Goal: Information Seeking & Learning: Learn about a topic

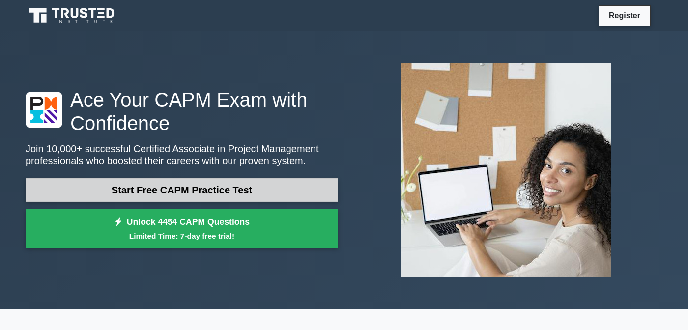
click at [315, 182] on link "Start Free CAPM Practice Test" at bounding box center [182, 190] width 312 height 24
click at [150, 189] on link "Start Free CAPM Practice Test" at bounding box center [182, 190] width 312 height 24
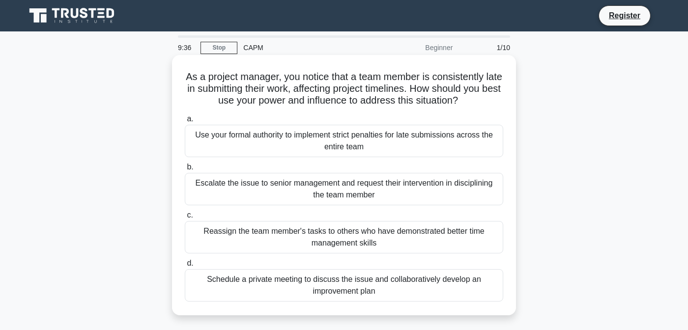
click at [232, 294] on div "Schedule a private meeting to discuss the issue and collaboratively develop an …" at bounding box center [344, 285] width 318 height 32
click at [185, 267] on input "d. Schedule a private meeting to discuss the issue and collaboratively develop …" at bounding box center [185, 263] width 0 height 6
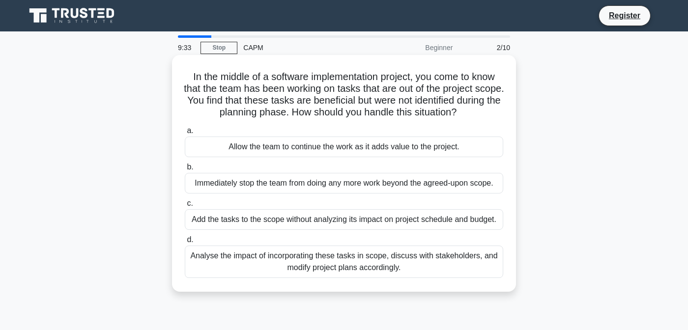
click at [238, 263] on div "Analyse the impact of incorporating these tasks in scope, discuss with stakehol…" at bounding box center [344, 262] width 318 height 32
click at [185, 243] on input "d. Analyse the impact of incorporating these tasks in scope, discuss with stake…" at bounding box center [185, 240] width 0 height 6
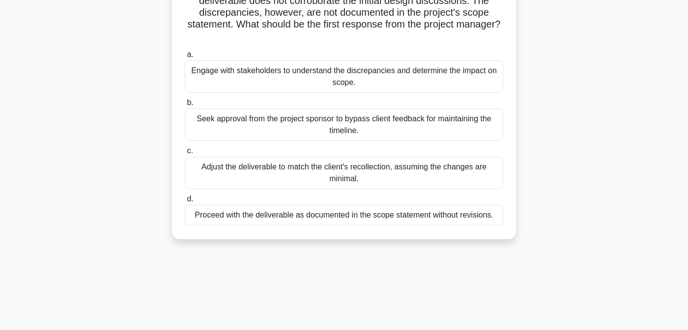
scroll to position [66, 0]
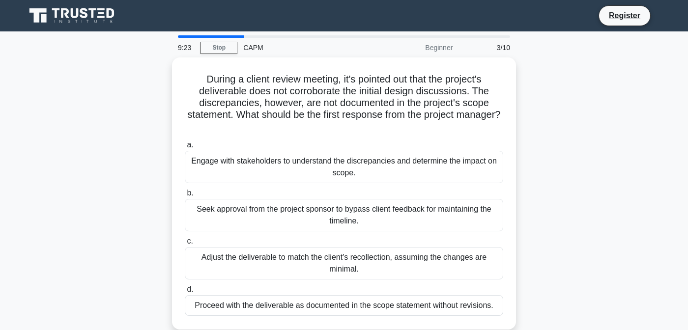
click at [230, 39] on div "9:23 Stop CAPM Beginner 3/10" at bounding box center [344, 48] width 344 height 20
click at [230, 35] on main "9:23 Stop CAPM Beginner 3/10 During a client review meeting, it's pointed out t…" at bounding box center [344, 280] width 688 height 499
click at [229, 44] on link "Stop" at bounding box center [218, 48] width 37 height 12
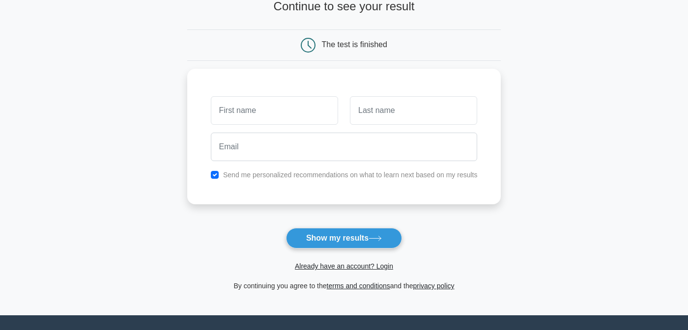
scroll to position [85, 0]
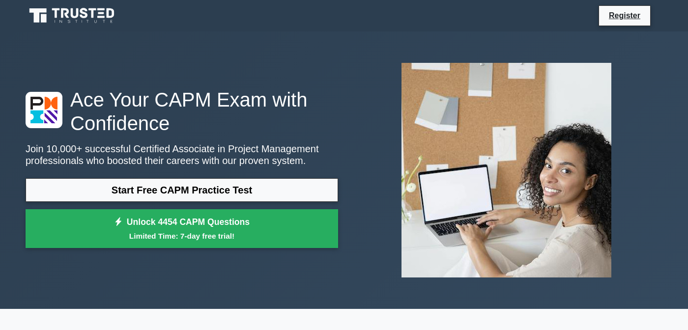
click at [130, 203] on div "Start Free CAPM Practice Test Unlock 4454 CAPM Questions Limited Time: 7-day fr…" at bounding box center [182, 215] width 312 height 75
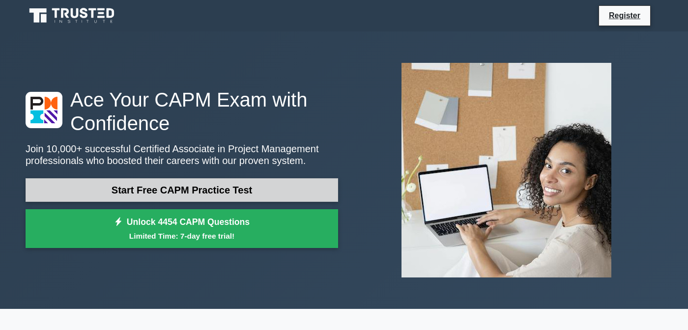
click at [126, 194] on link "Start Free CAPM Practice Test" at bounding box center [182, 190] width 312 height 24
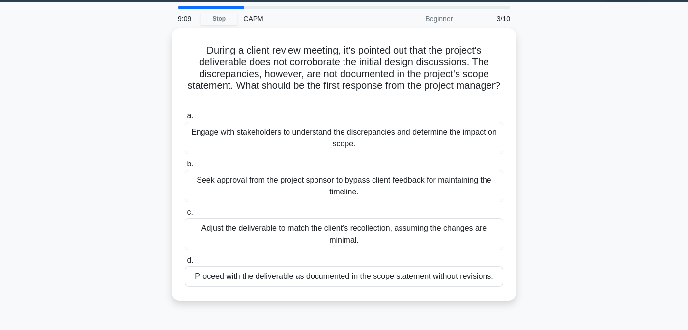
scroll to position [30, 0]
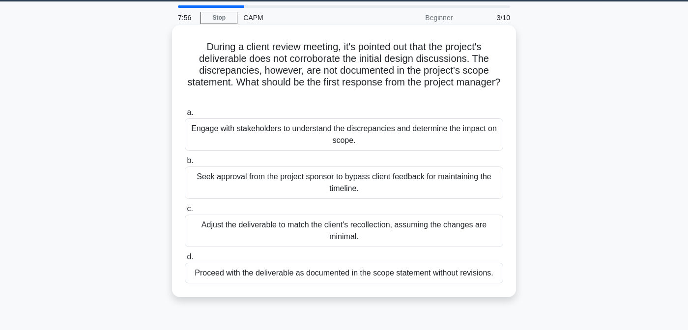
click at [273, 147] on div "Engage with stakeholders to understand the discrepancies and determine the impa…" at bounding box center [344, 134] width 318 height 32
click at [185, 116] on input "a. Engage with stakeholders to understand the discrepancies and determine the i…" at bounding box center [185, 113] width 0 height 6
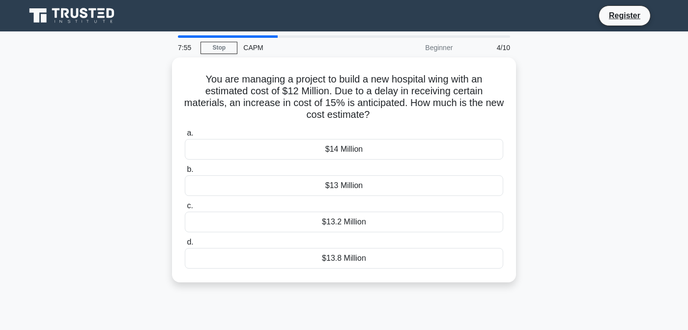
scroll to position [0, 0]
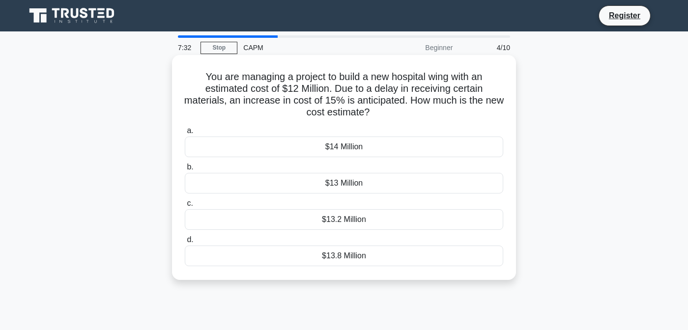
click at [343, 264] on div "$13.8 Million" at bounding box center [344, 256] width 318 height 21
click at [185, 243] on input "d. $13.8 Million" at bounding box center [185, 240] width 0 height 6
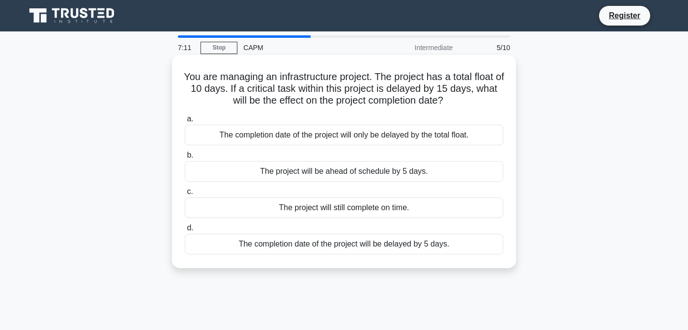
click at [284, 246] on div "The completion date of the project will be delayed by 5 days." at bounding box center [344, 244] width 318 height 21
click at [185, 231] on input "d. The completion date of the project will be delayed by 5 days." at bounding box center [185, 228] width 0 height 6
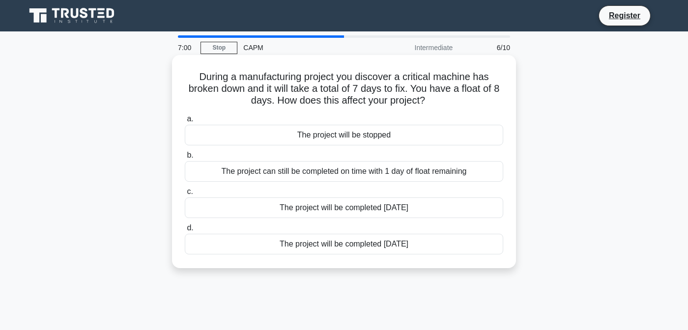
click at [302, 171] on div "The project can still be completed on time with 1 day of float remaining" at bounding box center [344, 171] width 318 height 21
click at [185, 159] on input "b. The project can still be completed on time with 1 day of float remaining" at bounding box center [185, 155] width 0 height 6
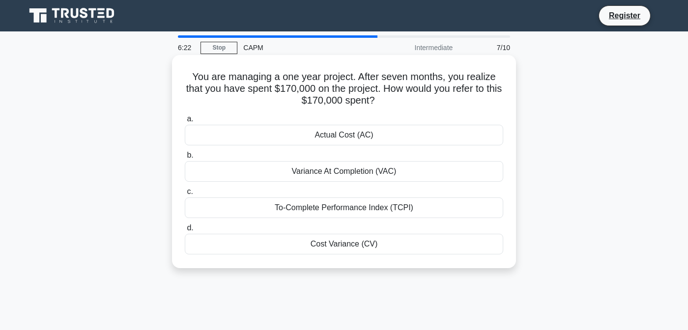
click at [308, 245] on div "Cost Variance (CV)" at bounding box center [344, 244] width 318 height 21
click at [185, 231] on input "d. Cost Variance (CV)" at bounding box center [185, 228] width 0 height 6
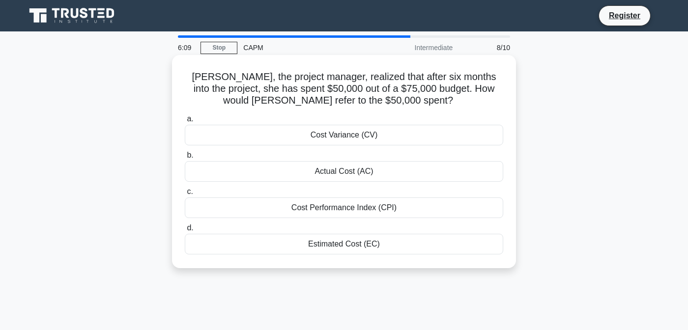
click at [375, 135] on div "Cost Variance (CV)" at bounding box center [344, 135] width 318 height 21
click at [185, 122] on input "a. Cost Variance (CV)" at bounding box center [185, 119] width 0 height 6
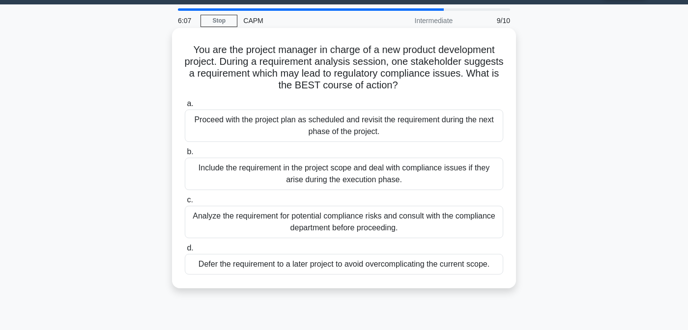
scroll to position [28, 0]
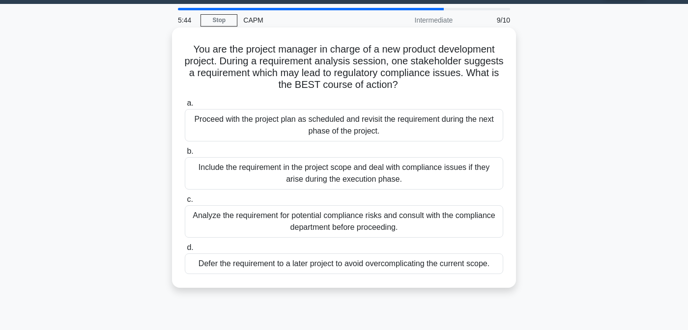
click at [323, 226] on div "Analyze the requirement for potential compliance risks and consult with the com…" at bounding box center [344, 221] width 318 height 32
click at [185, 203] on input "c. Analyze the requirement for potential compliance risks and consult with the …" at bounding box center [185, 199] width 0 height 6
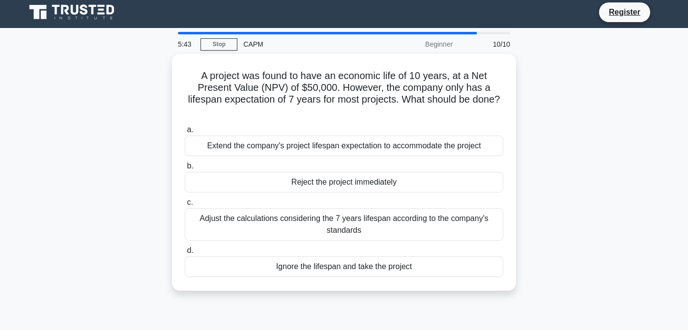
scroll to position [0, 0]
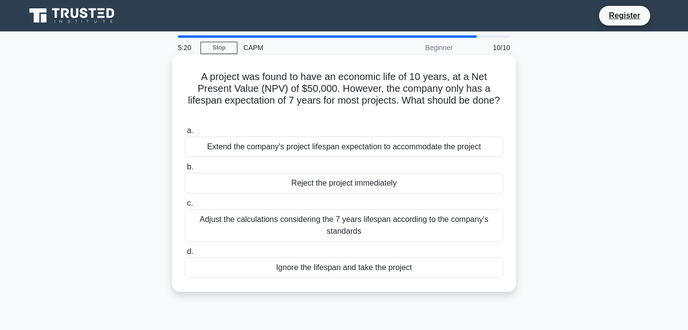
click at [311, 226] on div "Adjust the calculations considering the 7 years lifespan according to the compa…" at bounding box center [344, 225] width 318 height 32
click at [185, 207] on input "c. Adjust the calculations considering the 7 years lifespan according to the co…" at bounding box center [185, 203] width 0 height 6
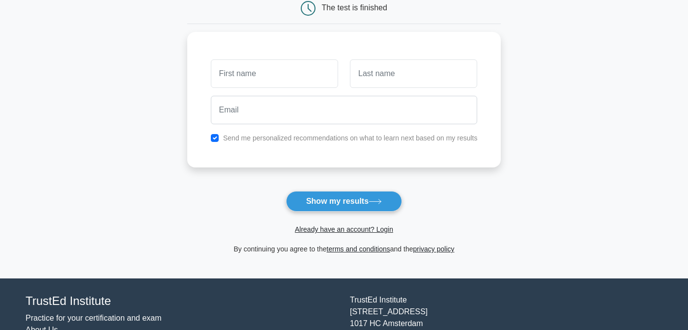
scroll to position [116, 0]
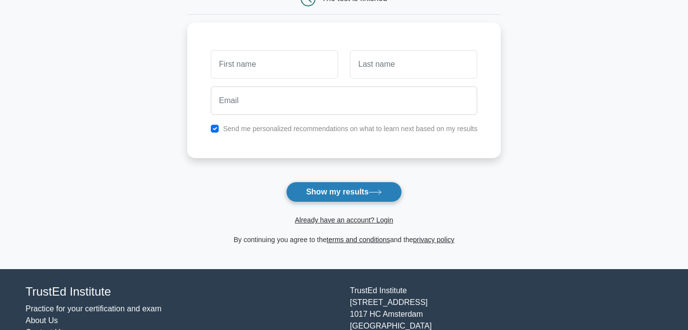
click at [341, 190] on button "Show my results" at bounding box center [344, 192] width 116 height 21
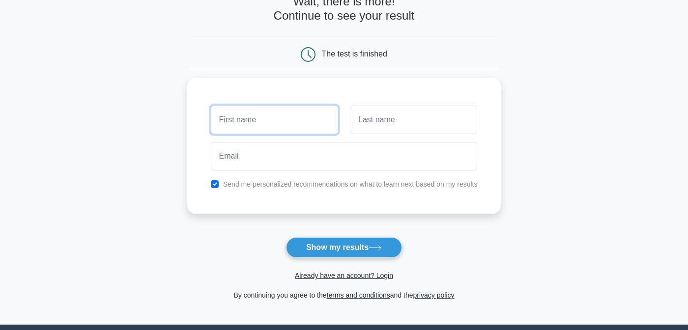
scroll to position [57, 0]
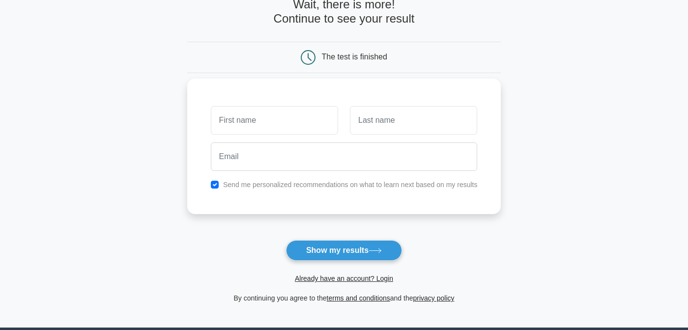
click at [329, 192] on div "Send me personalized recommendations on what to learn next based on my results" at bounding box center [344, 147] width 314 height 136
click at [326, 185] on label "Send me personalized recommendations on what to learn next based on my results" at bounding box center [350, 185] width 254 height 8
click at [277, 186] on label "Send me personalized recommendations on what to learn next based on my results" at bounding box center [350, 185] width 254 height 8
click at [256, 183] on label "Send me personalized recommendations on what to learn next based on my results" at bounding box center [350, 185] width 254 height 8
click at [218, 183] on input "checkbox" at bounding box center [215, 185] width 8 height 8
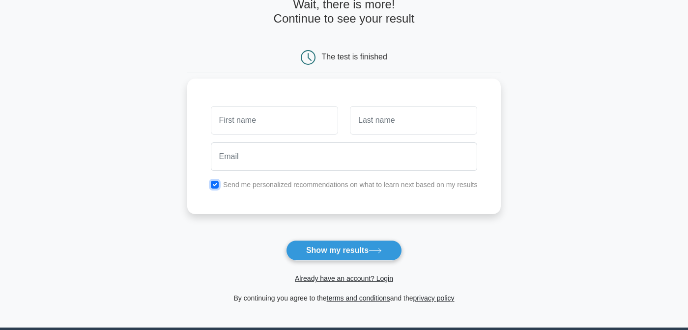
checkbox input "false"
click at [233, 118] on input "text" at bounding box center [274, 120] width 127 height 28
type input "Chels"
type input "A"
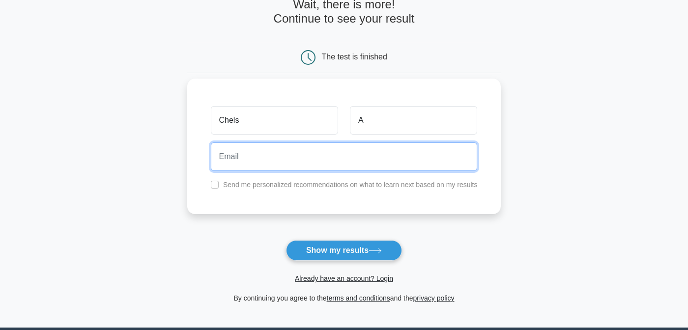
click at [251, 156] on input "email" at bounding box center [344, 156] width 267 height 28
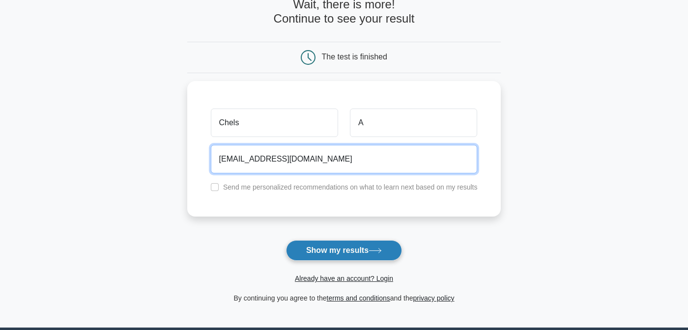
type input "chelsea.agbo@yahoo.com"
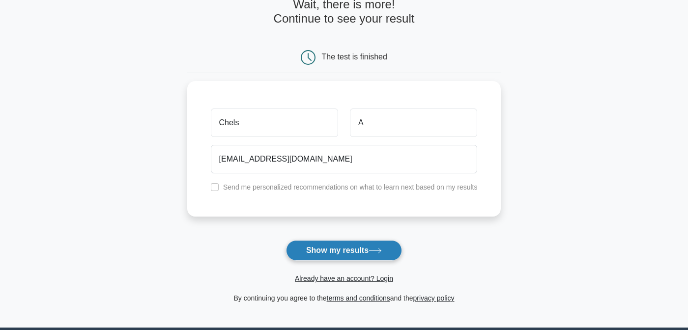
click at [305, 253] on button "Show my results" at bounding box center [344, 250] width 116 height 21
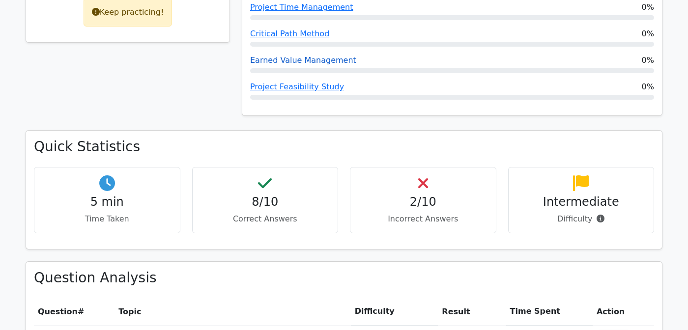
scroll to position [573, 0]
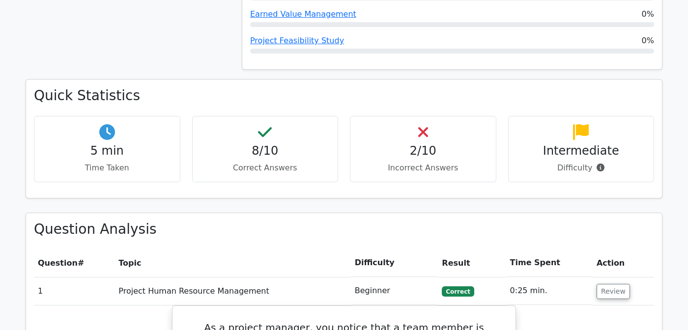
click at [429, 116] on div "2/10 Incorrect Answers" at bounding box center [423, 149] width 146 height 66
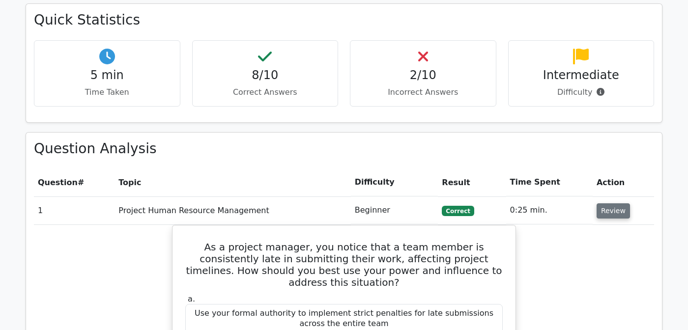
scroll to position [643, 0]
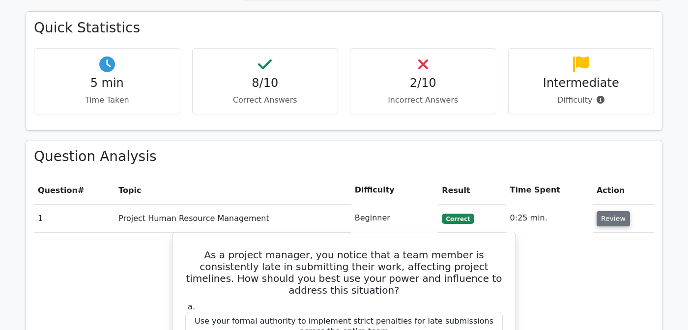
click at [599, 211] on button "Review" at bounding box center [612, 218] width 33 height 15
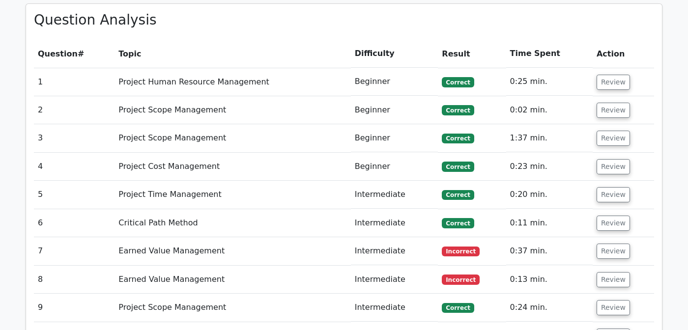
scroll to position [789, 0]
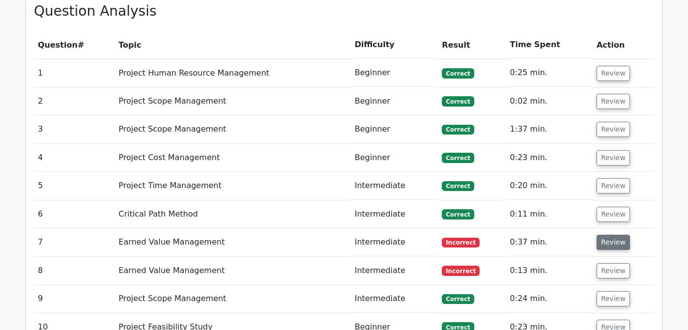
click at [610, 235] on button "Review" at bounding box center [612, 242] width 33 height 15
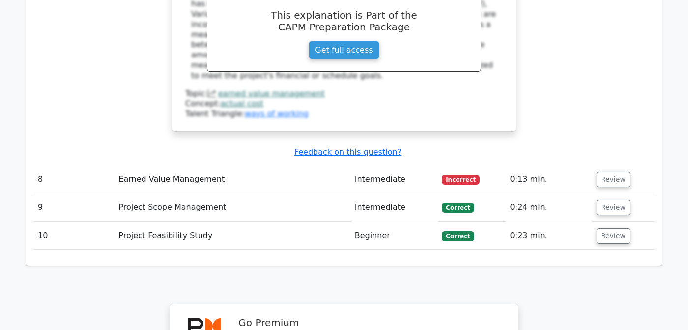
scroll to position [1337, 0]
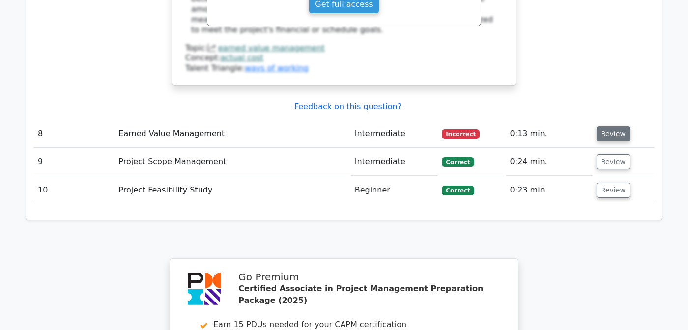
click at [617, 126] on button "Review" at bounding box center [612, 133] width 33 height 15
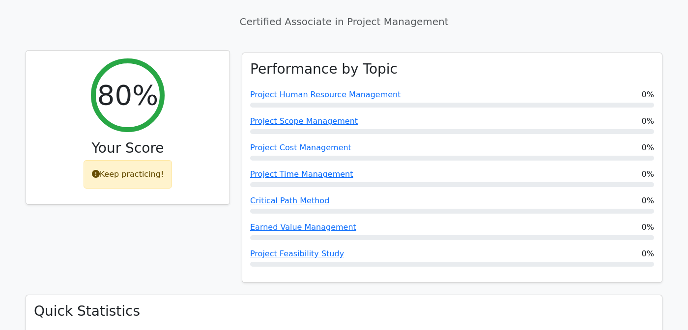
scroll to position [346, 0]
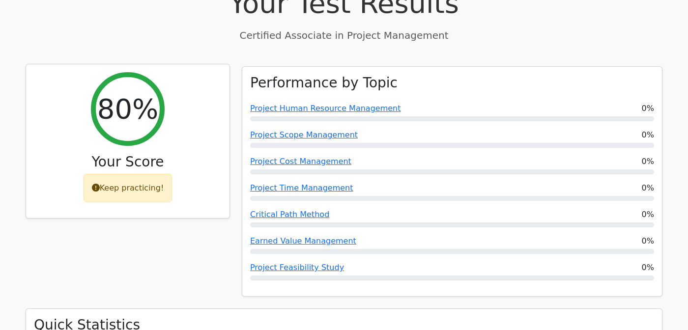
click at [142, 174] on div "Keep practicing!" at bounding box center [127, 188] width 89 height 28
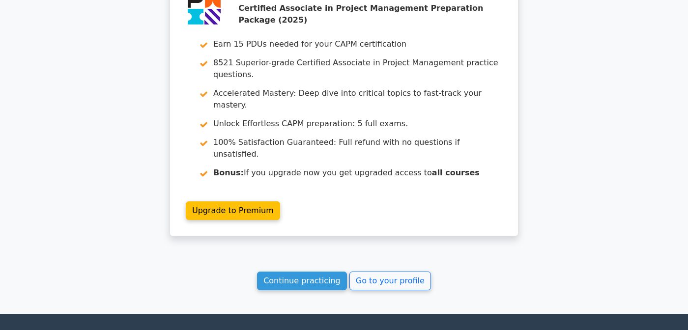
scroll to position [2066, 0]
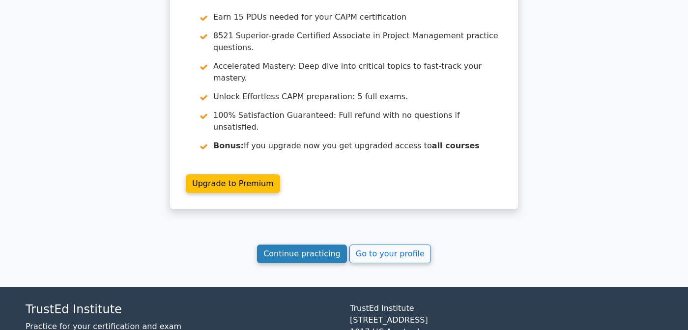
click at [297, 245] on link "Continue practicing" at bounding box center [302, 254] width 90 height 19
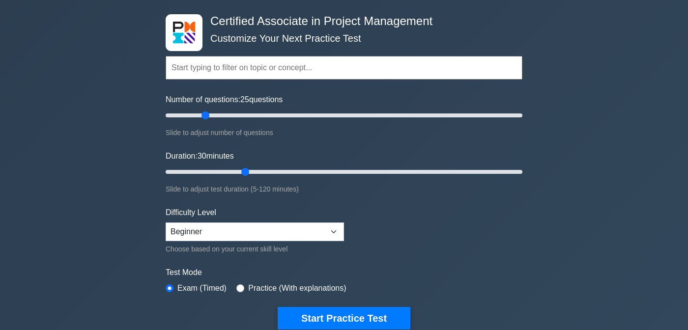
scroll to position [42, 0]
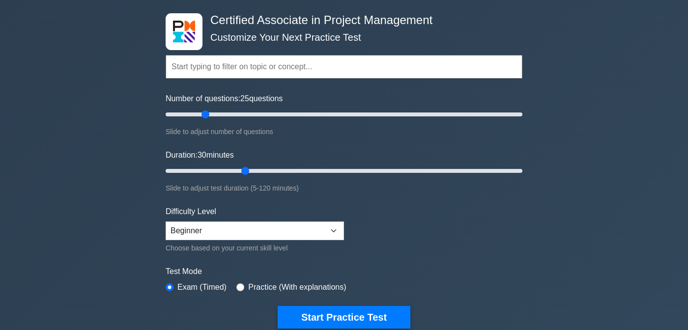
click at [268, 58] on input "text" at bounding box center [344, 67] width 357 height 24
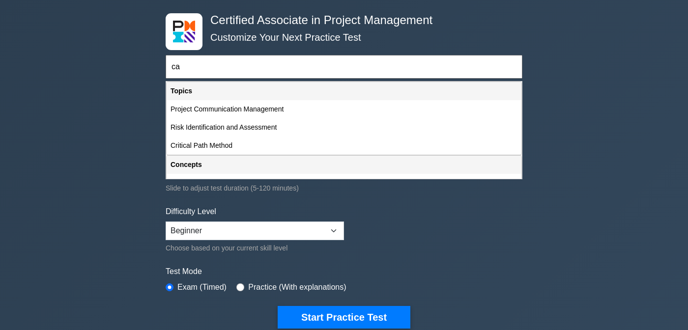
type input "c"
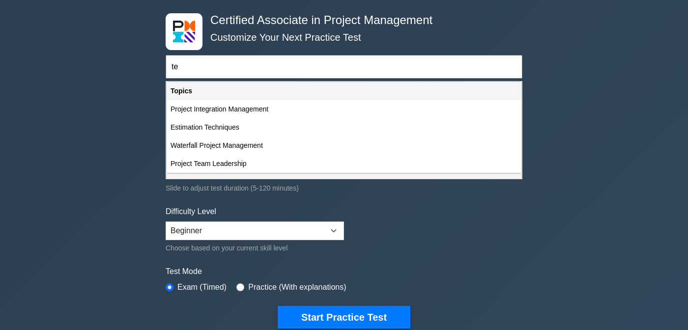
type input "t"
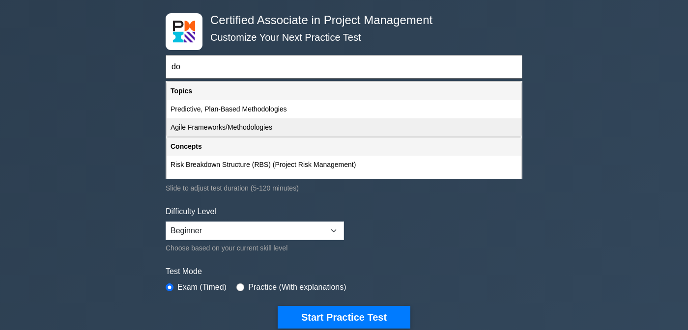
click at [209, 126] on div "Agile Frameworks/Methodologies" at bounding box center [343, 127] width 355 height 18
type input "Agile Frameworks/Methodologies"
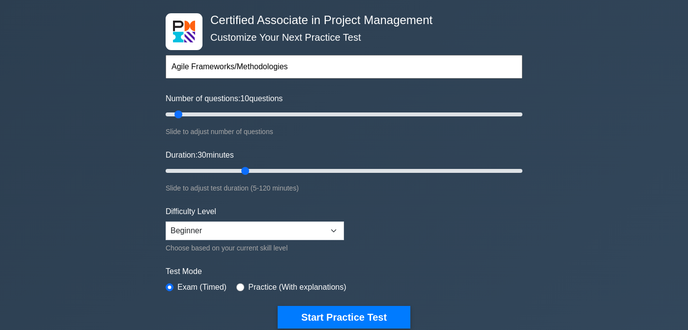
drag, startPoint x: 206, startPoint y: 119, endPoint x: 177, endPoint y: 118, distance: 29.5
type input "10"
click at [177, 118] on input "Number of questions: 10 questions" at bounding box center [344, 115] width 357 height 12
drag, startPoint x: 245, startPoint y: 175, endPoint x: 203, endPoint y: 174, distance: 41.3
type input "15"
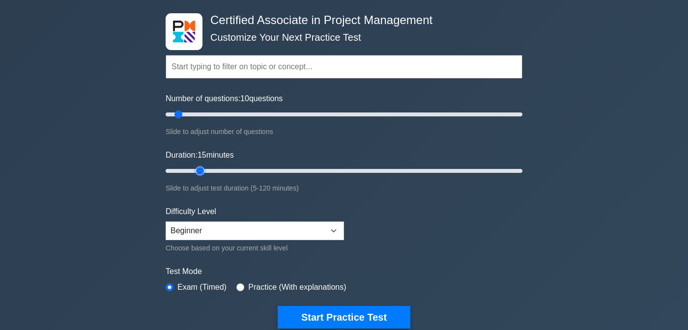
click at [203, 174] on input "Duration: 15 minutes" at bounding box center [344, 171] width 357 height 12
select select "intermediate"
click option "Intermediate" at bounding box center [0, 0] width 0 height 0
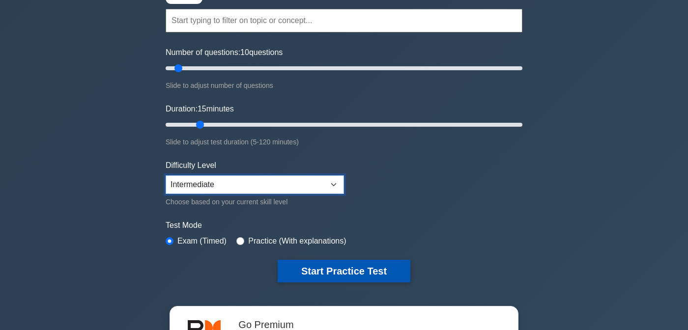
scroll to position [104, 0]
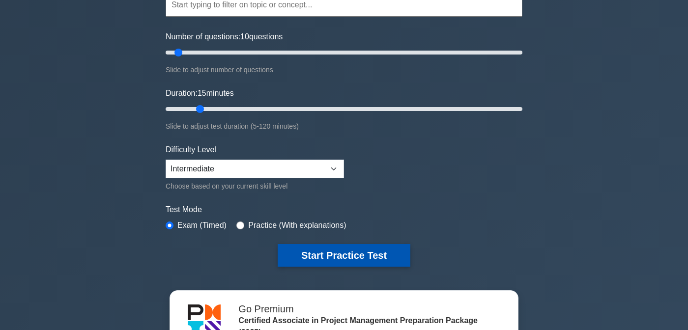
click at [316, 261] on button "Start Practice Test" at bounding box center [343, 255] width 133 height 23
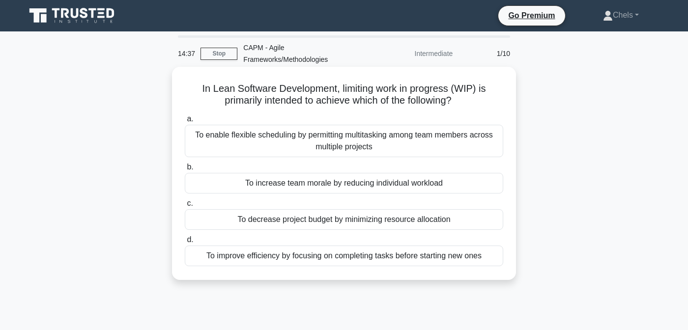
click at [300, 259] on div "To improve efficiency by focusing on completing tasks before starting new ones" at bounding box center [344, 256] width 318 height 21
click at [185, 243] on input "d. To improve efficiency by focusing on completing tasks before starting new on…" at bounding box center [185, 240] width 0 height 6
